Goal: Information Seeking & Learning: Learn about a topic

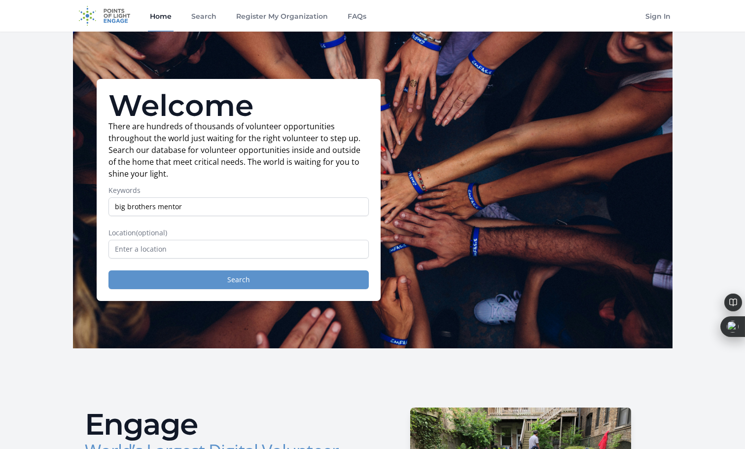
type input "big brothers mentor"
click at [259, 285] on button "Search" at bounding box center [239, 279] width 261 height 19
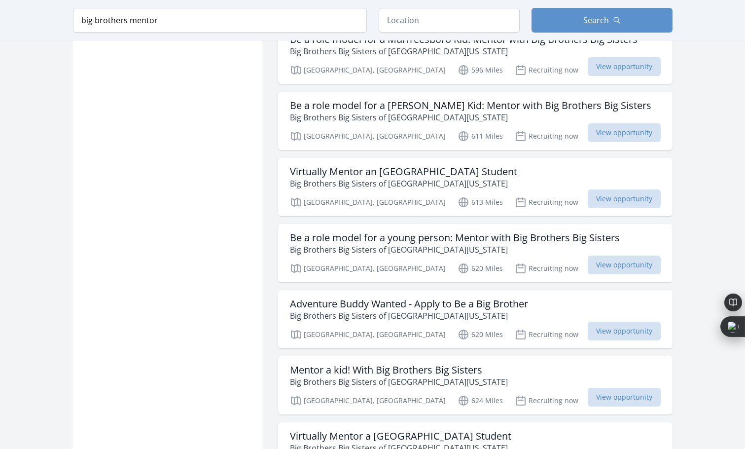
scroll to position [888, 0]
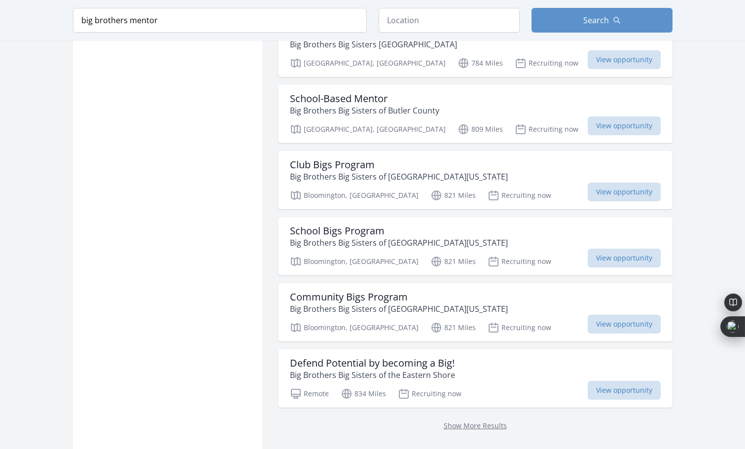
scroll to position [2467, 0]
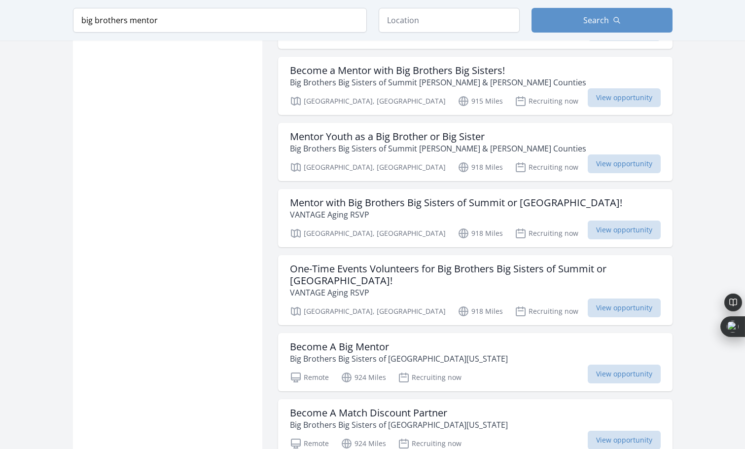
scroll to position [2960, 0]
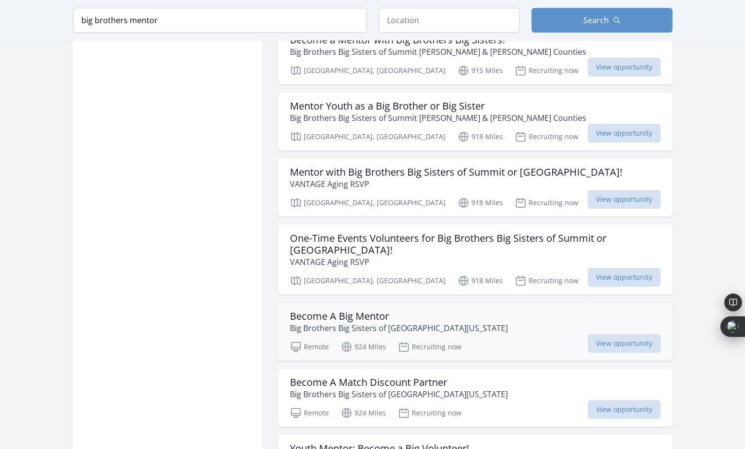
click at [342, 310] on h3 "Become A Big Mentor" at bounding box center [399, 316] width 218 height 12
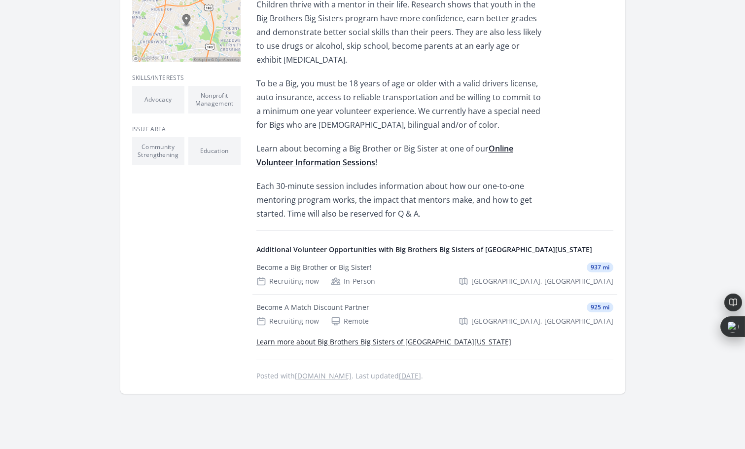
scroll to position [296, 0]
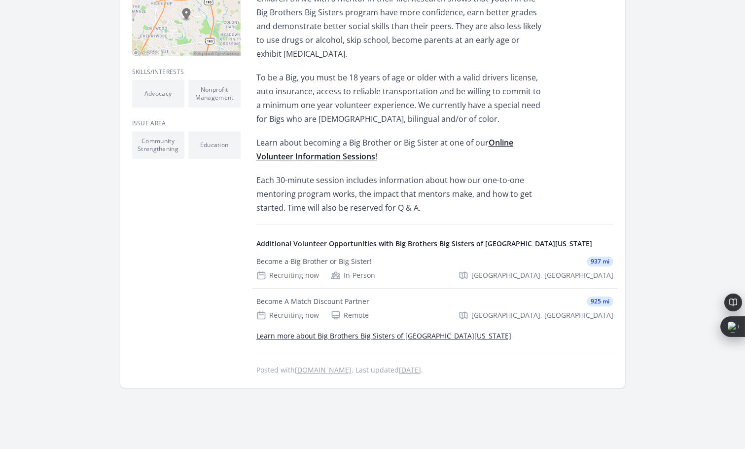
click at [292, 153] on strong "Online Volunteer Information Sessions" at bounding box center [385, 149] width 257 height 25
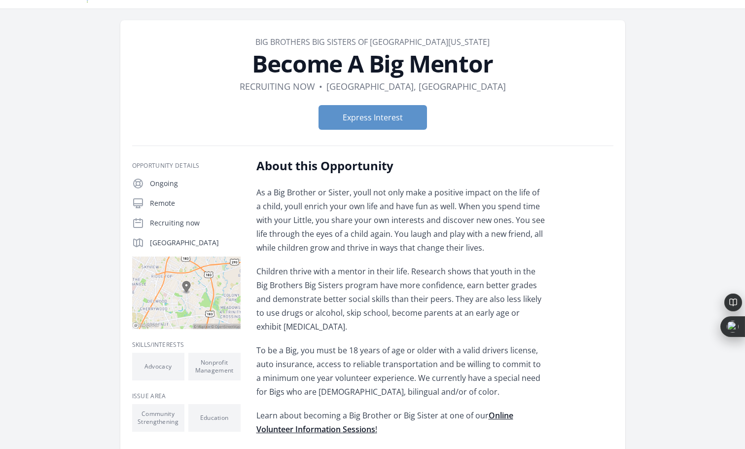
scroll to position [0, 0]
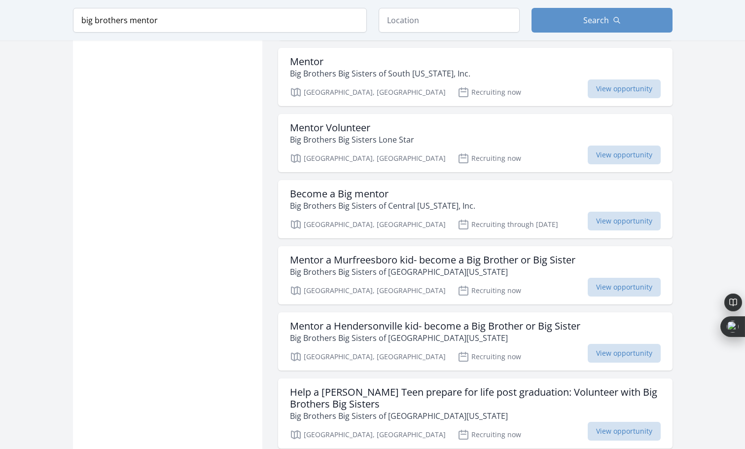
scroll to position [2635, 0]
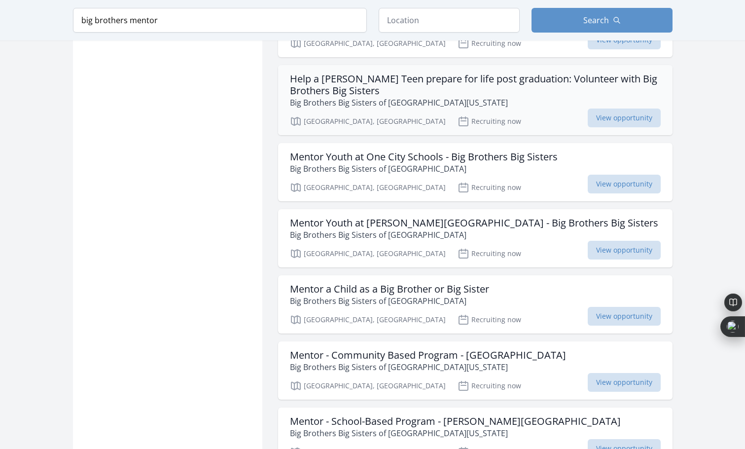
scroll to position [2783, 0]
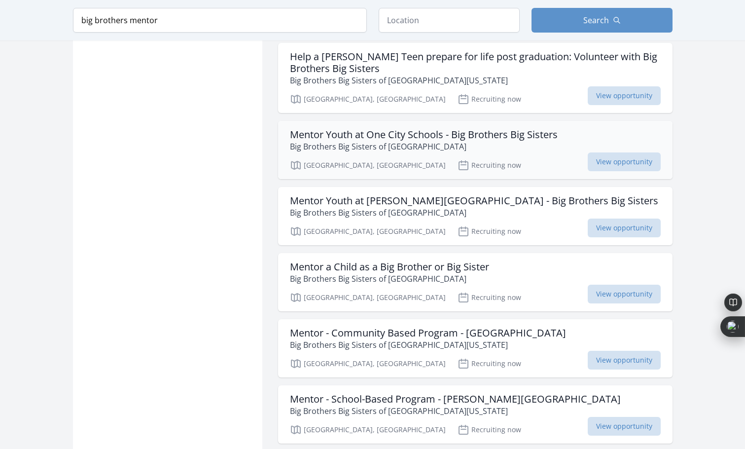
click at [455, 129] on h3 "Mentor Youth at One City Schools - Big Brothers Big Sisters" at bounding box center [424, 135] width 268 height 12
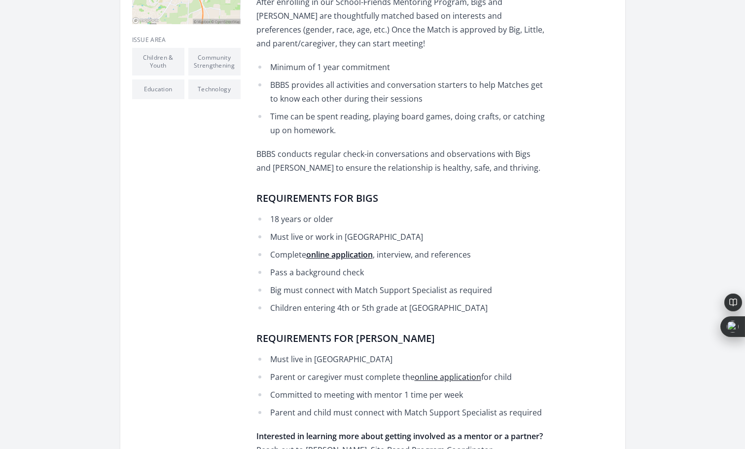
scroll to position [345, 0]
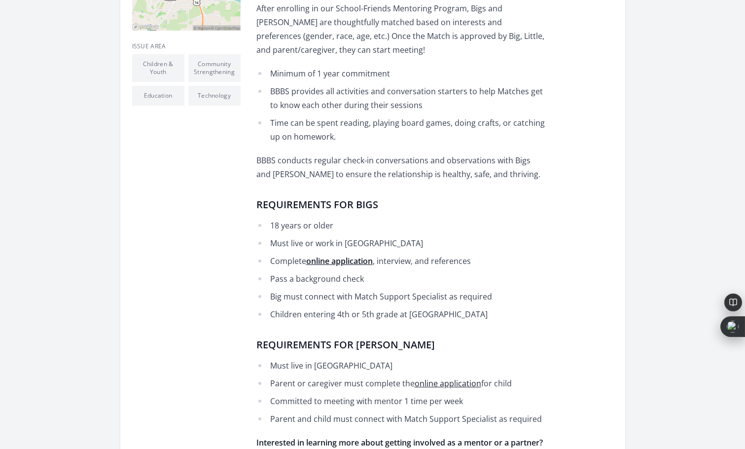
click at [340, 258] on strong "online application" at bounding box center [339, 261] width 67 height 11
